Goal: Information Seeking & Learning: Find specific fact

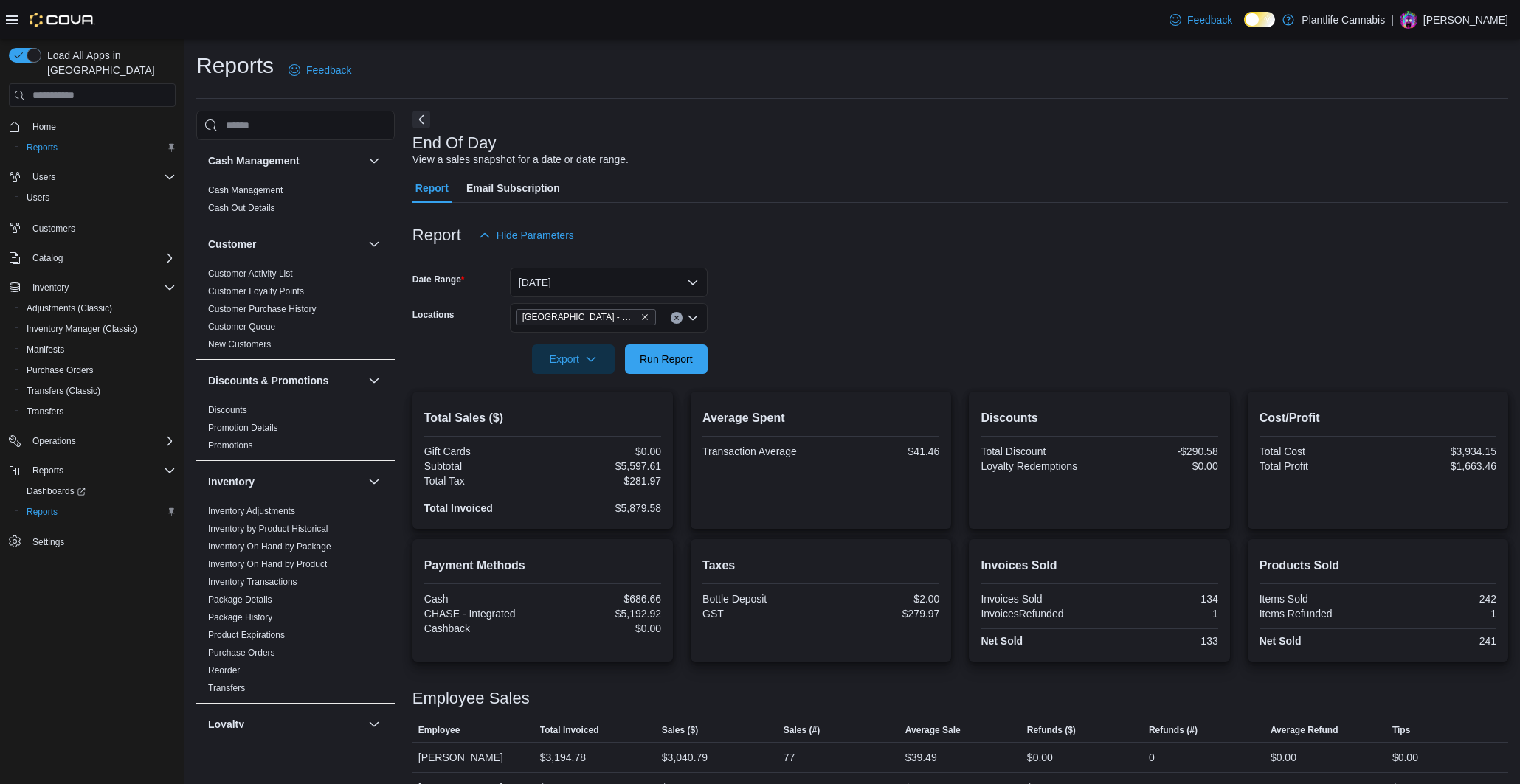
scroll to position [49, 0]
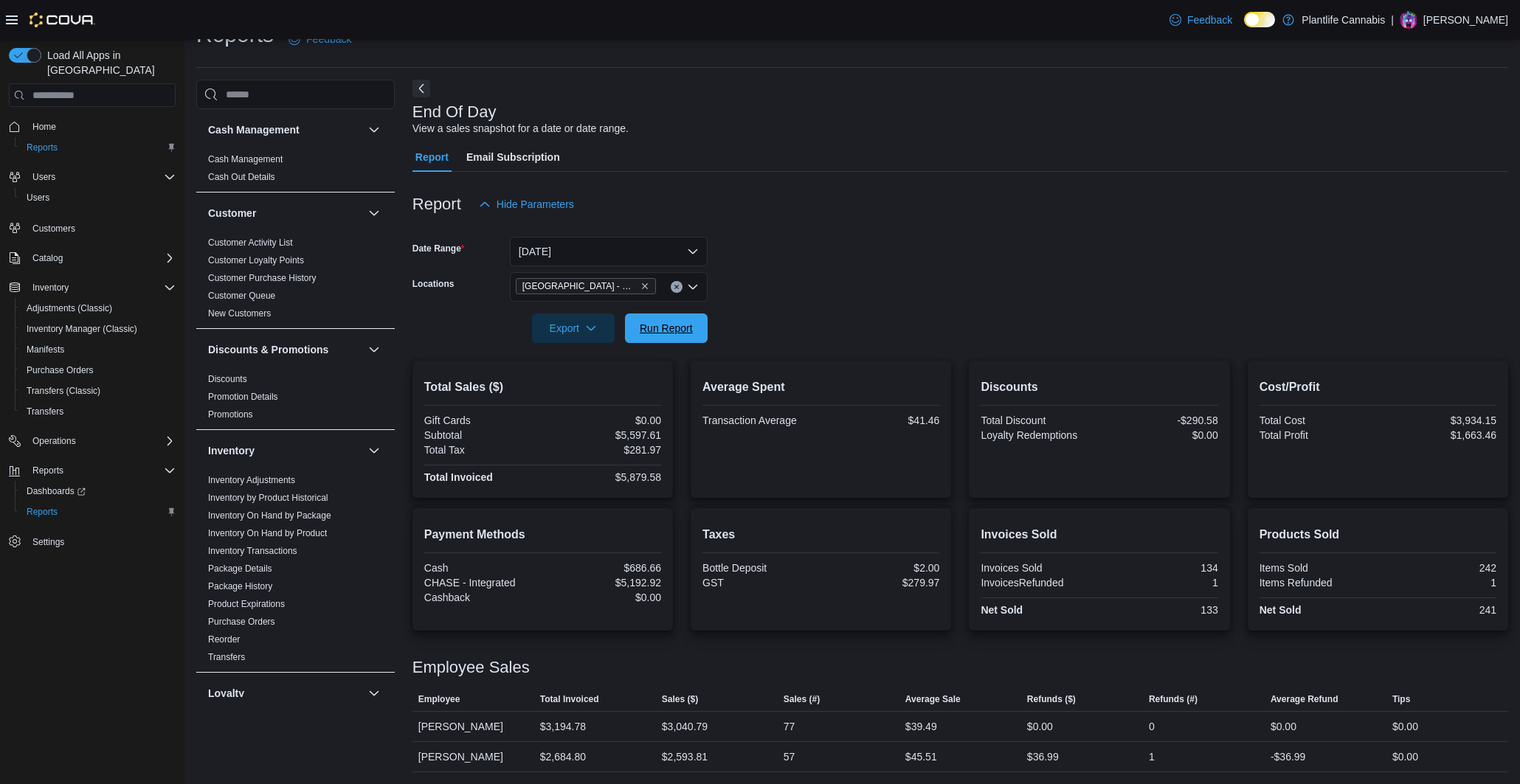
click at [669, 321] on span "Run Report" at bounding box center [666, 328] width 53 height 15
click at [644, 429] on div "$6,699.51" at bounding box center [603, 435] width 116 height 12
copy div "6,699.51"
click at [696, 718] on div "$4,142.69" at bounding box center [685, 727] width 46 height 18
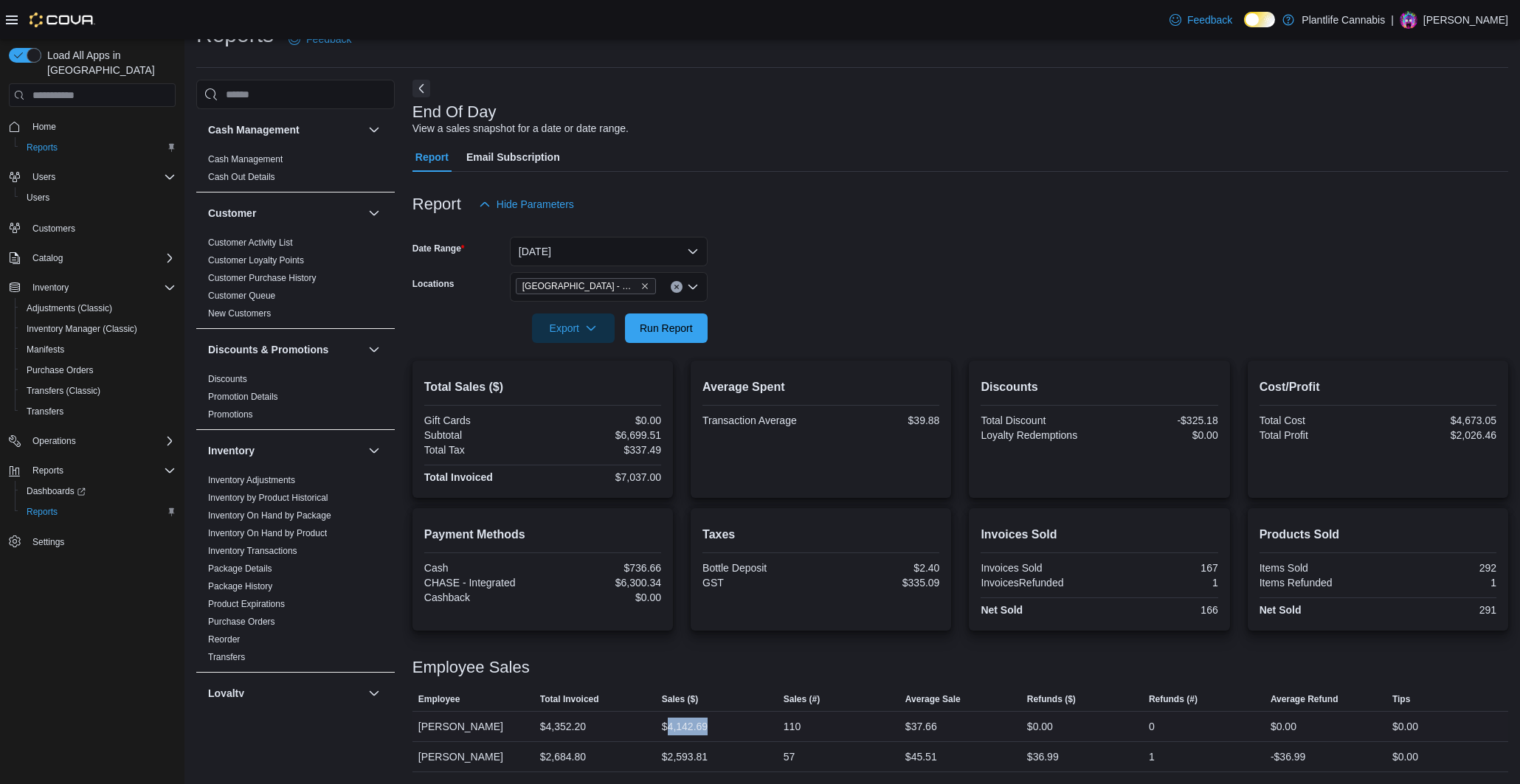
click at [696, 718] on div "$4,142.69" at bounding box center [685, 727] width 46 height 18
copy div "4,142.69"
click at [643, 429] on div "$6,699.51" at bounding box center [603, 435] width 116 height 12
copy div "6,699.51"
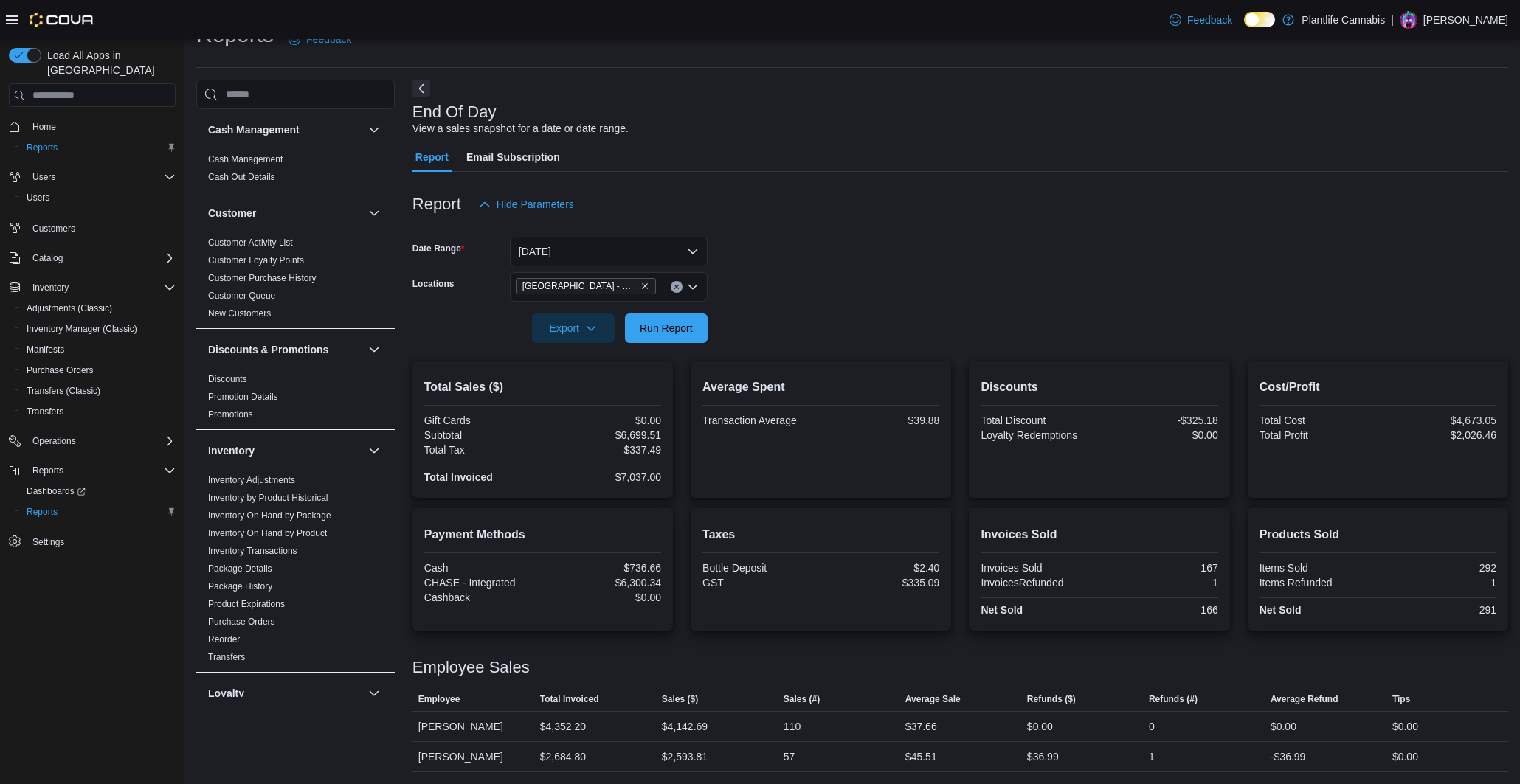
click at [648, 471] on div "$7,037.00" at bounding box center [603, 477] width 116 height 12
copy div "7,037.00"
click at [647, 577] on div "$6,300.34" at bounding box center [603, 583] width 116 height 12
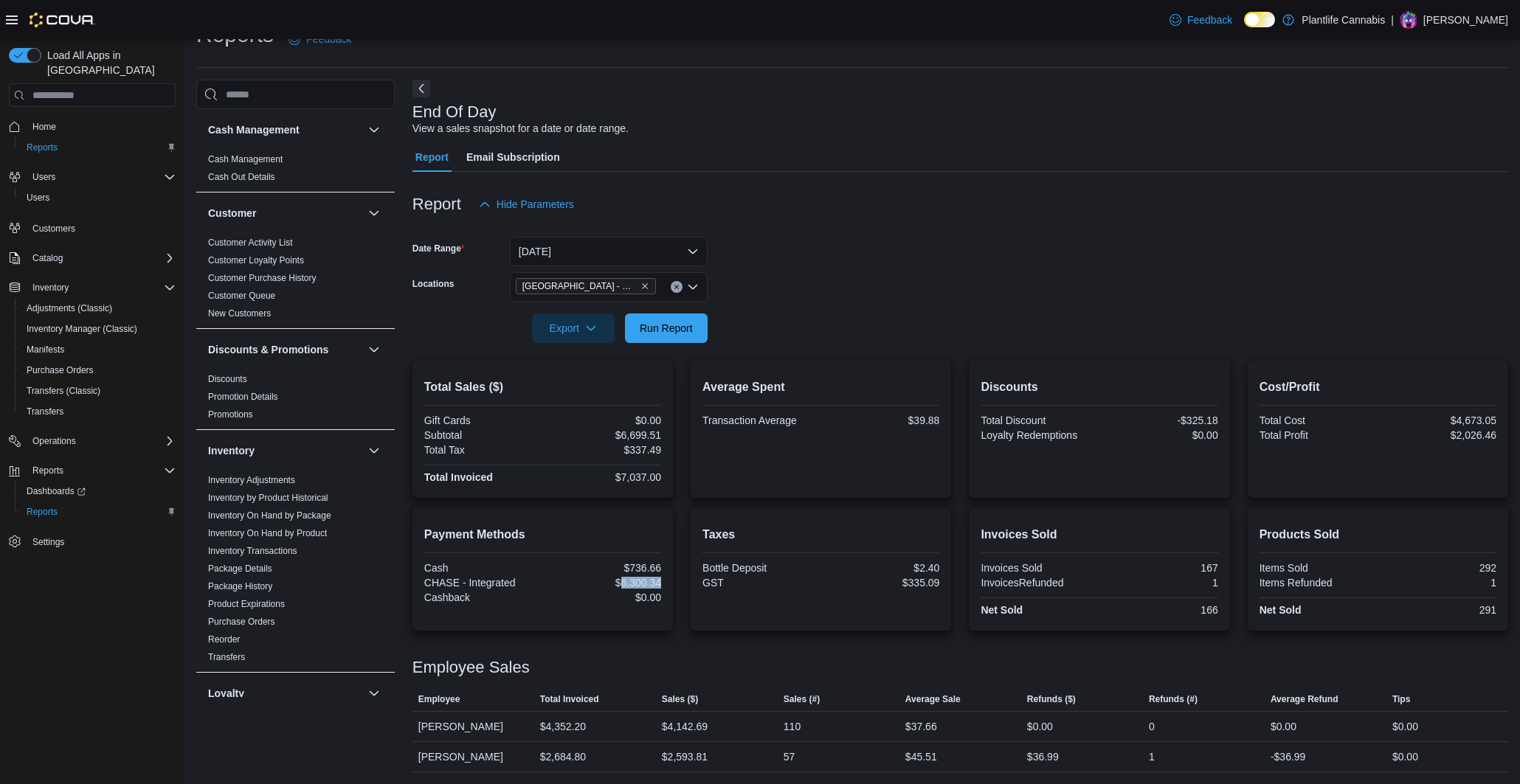
copy div "6,300.34"
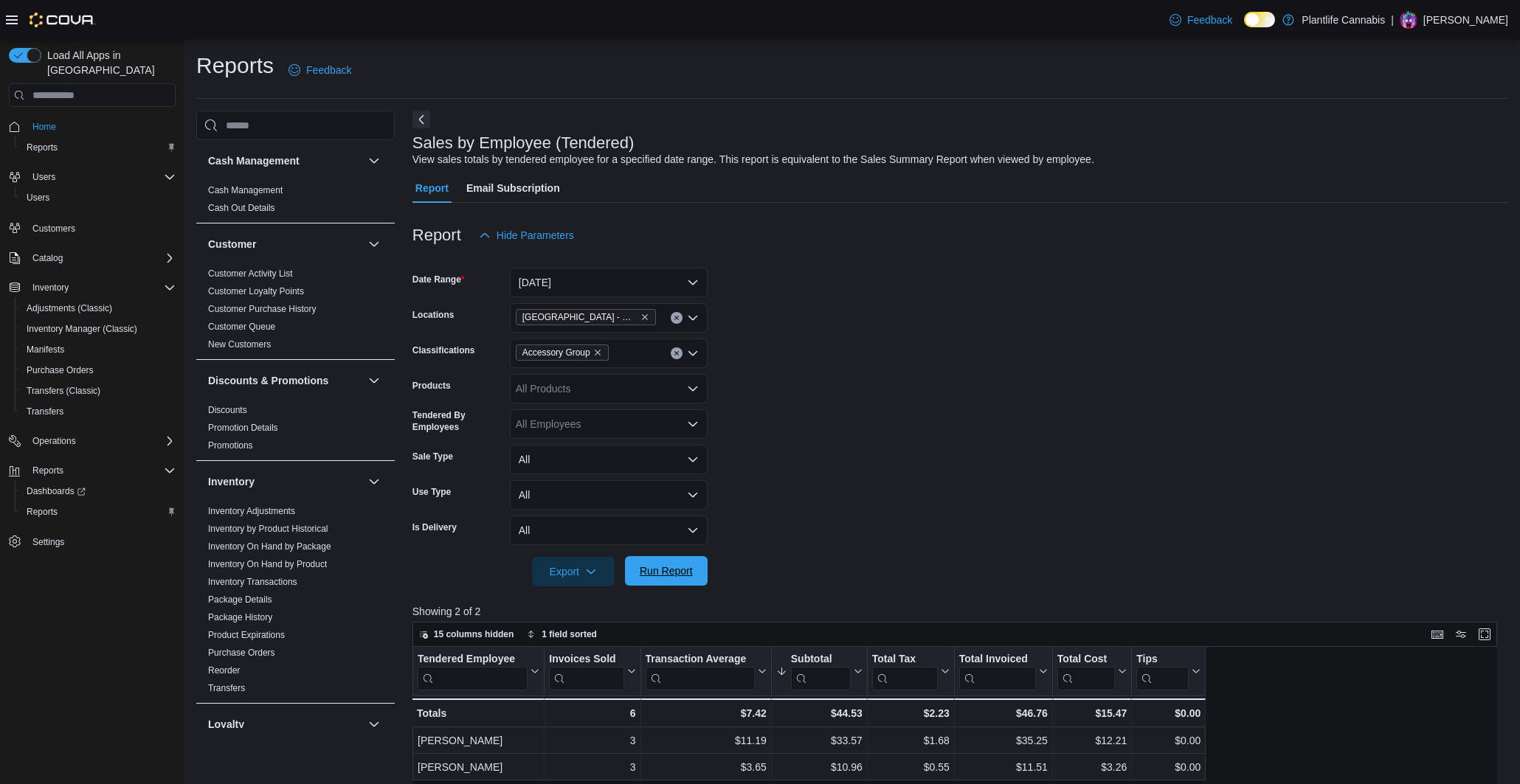
scroll to position [667, 0]
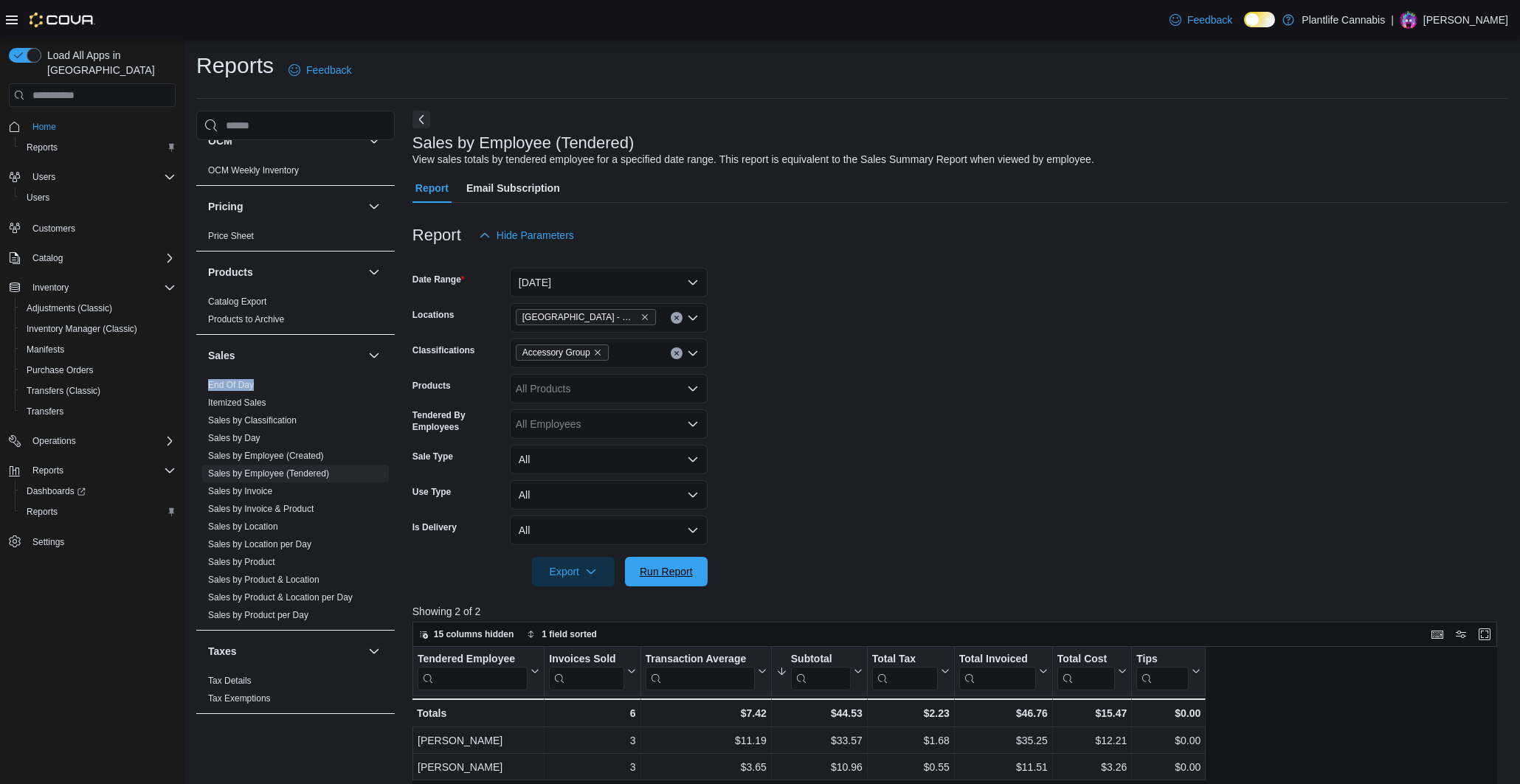
click at [660, 569] on span "Run Report" at bounding box center [666, 571] width 53 height 15
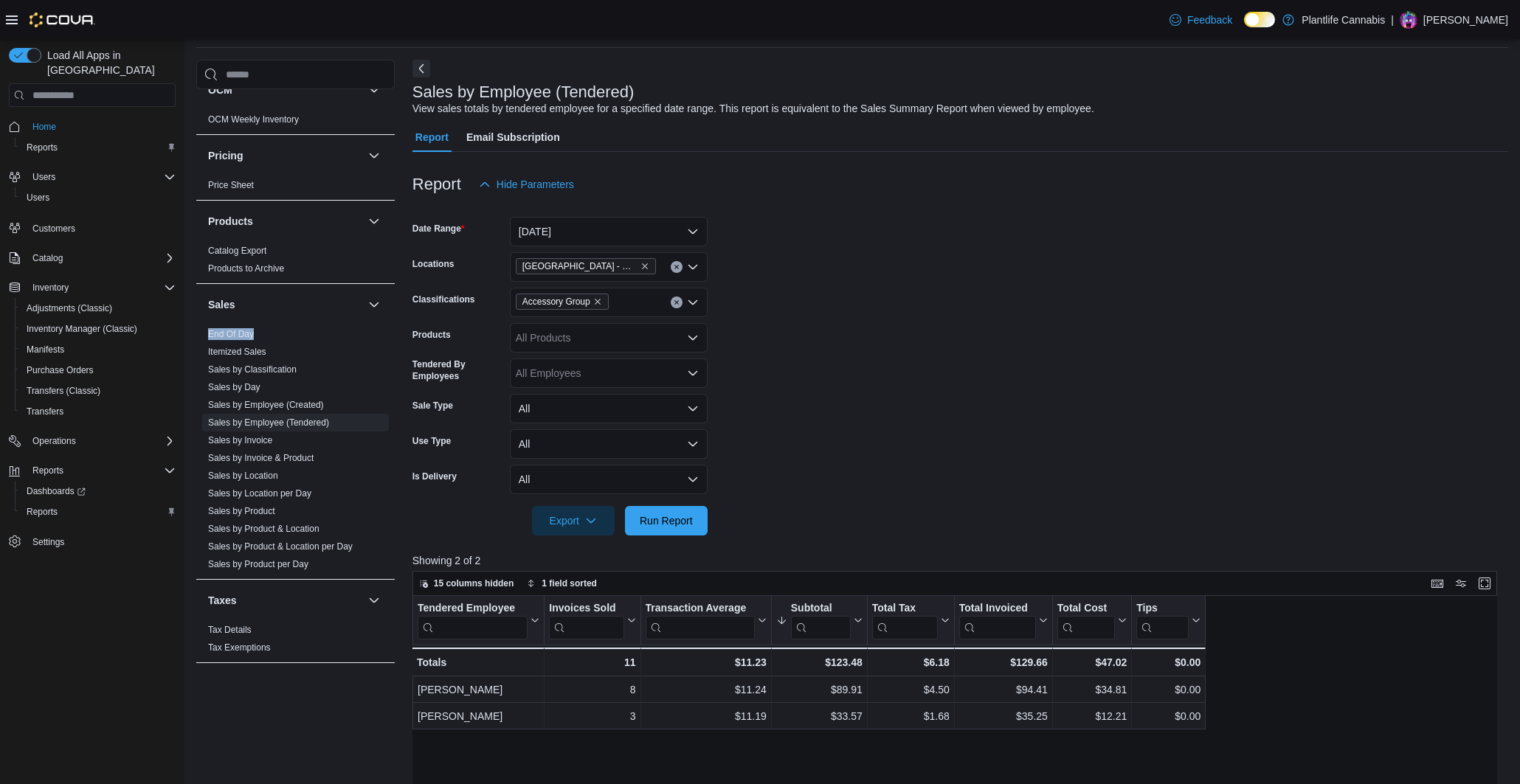
scroll to position [52, 0]
